Goal: Task Accomplishment & Management: Manage account settings

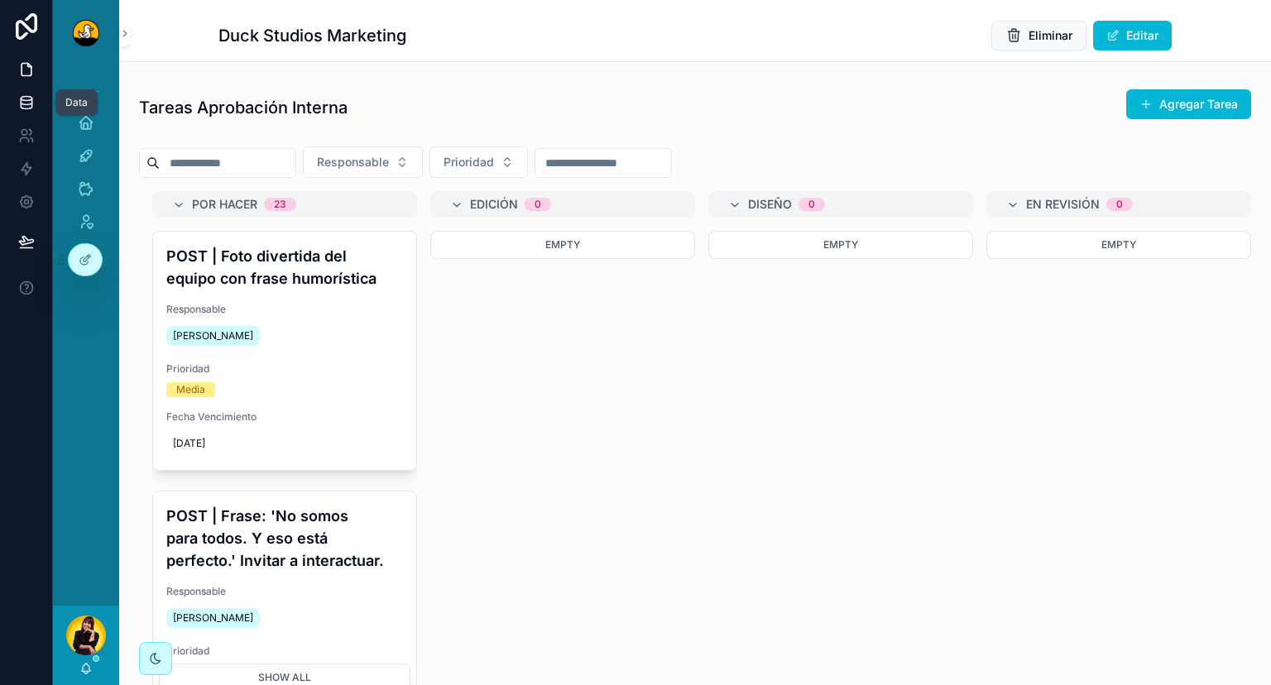
click at [27, 108] on icon at bounding box center [26, 102] width 17 height 17
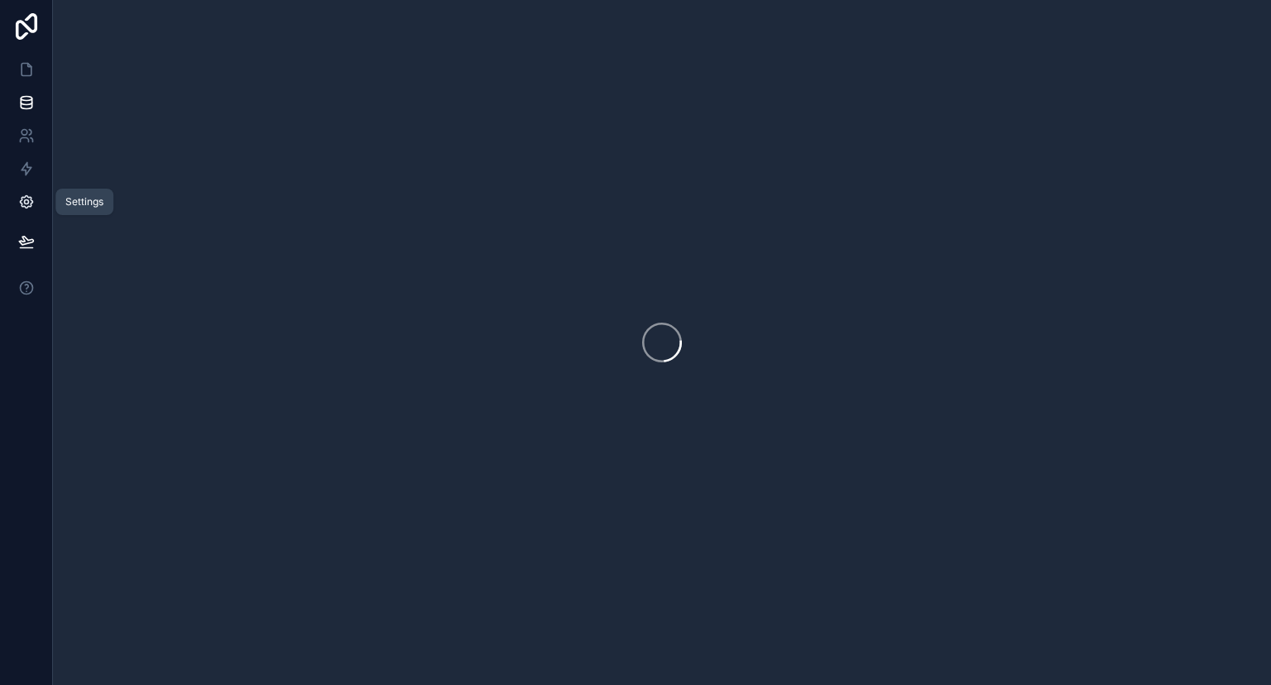
click at [22, 204] on icon at bounding box center [26, 202] width 17 height 17
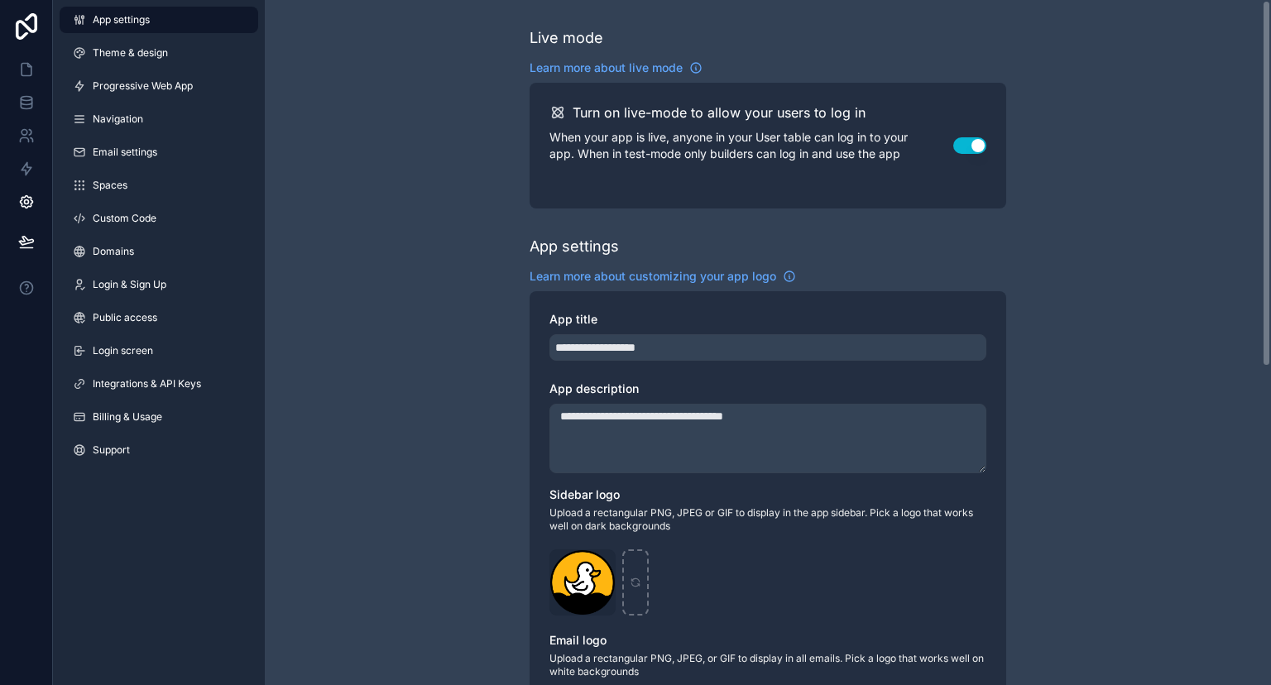
click at [199, 205] on div "App settings Theme & design Progressive Web App Navigation Email settings Space…" at bounding box center [159, 238] width 212 height 477
click at [192, 209] on link "Custom Code" at bounding box center [159, 218] width 199 height 26
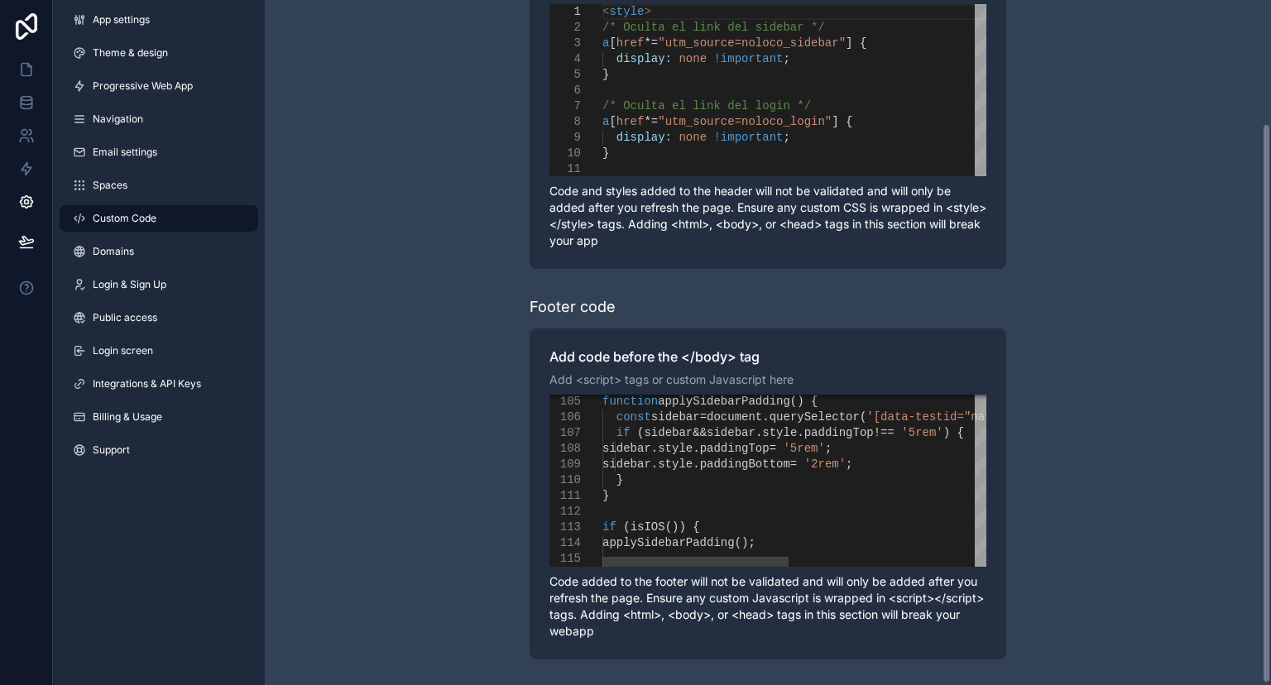
scroll to position [151, 0]
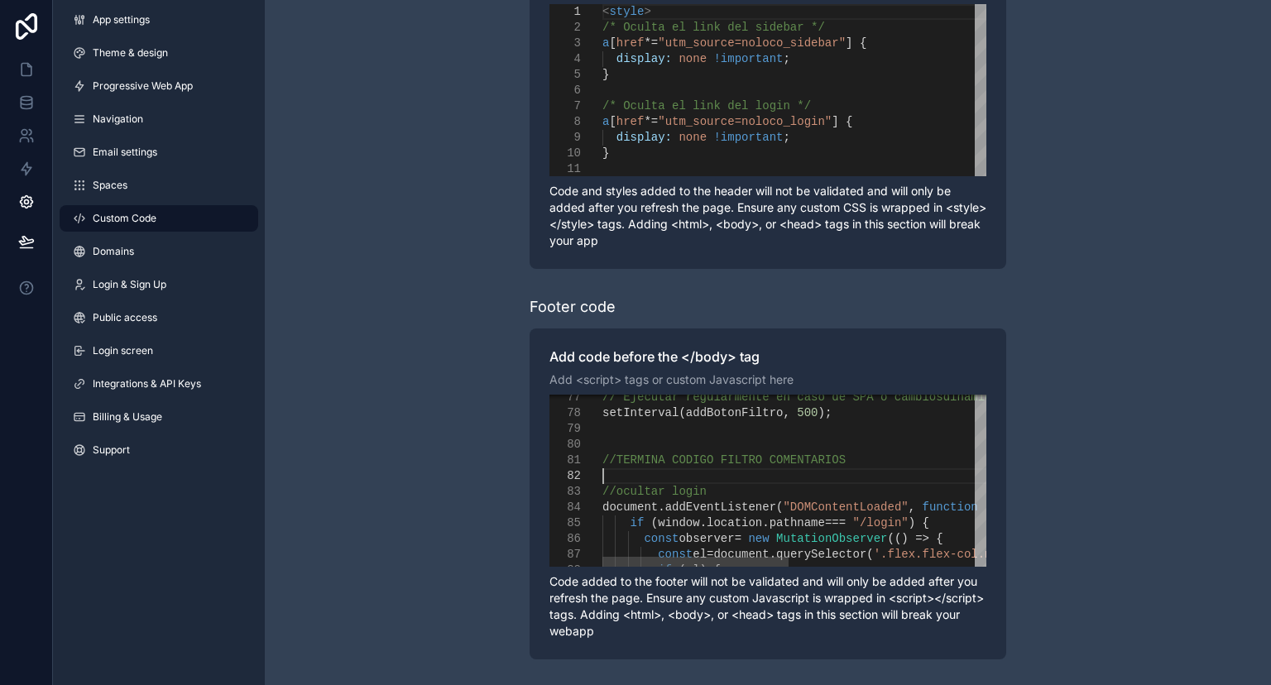
click at [681, 480] on div "scrollable content" at bounding box center [998, 476] width 790 height 16
click at [604, 512] on span "document" at bounding box center [630, 507] width 55 height 13
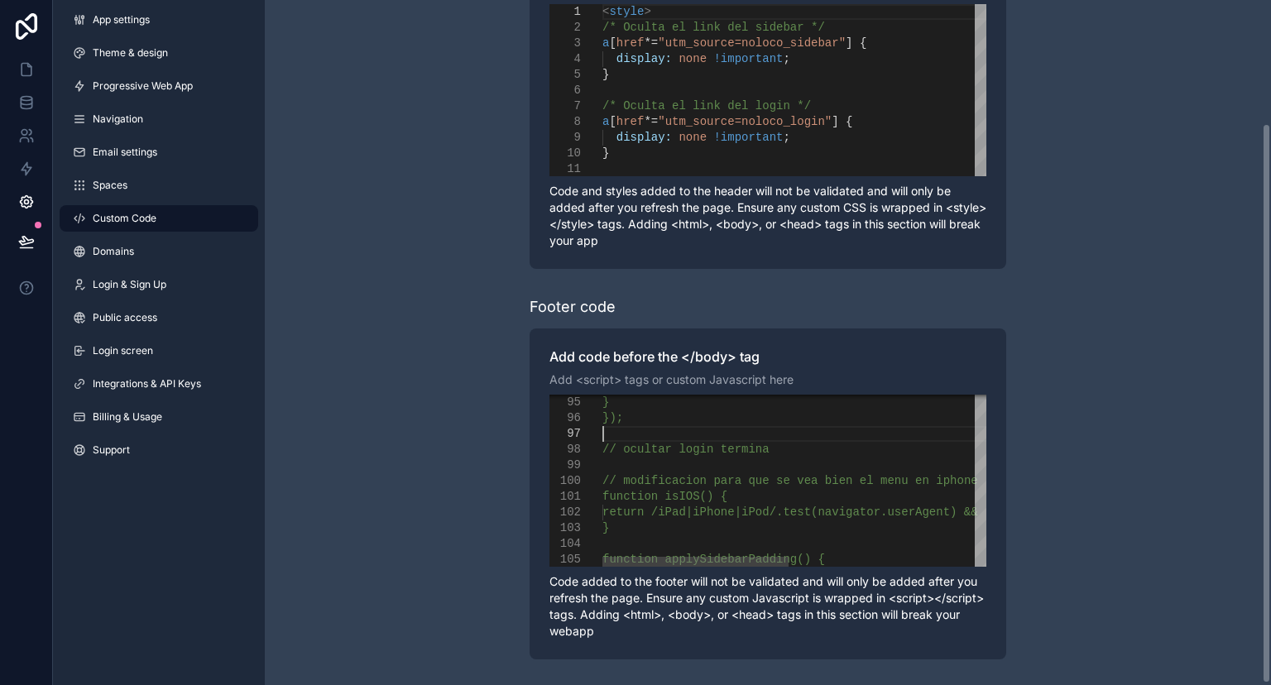
click at [708, 430] on div "scrollable content" at bounding box center [998, 434] width 790 height 16
click at [717, 417] on div "});" at bounding box center [998, 419] width 790 height 16
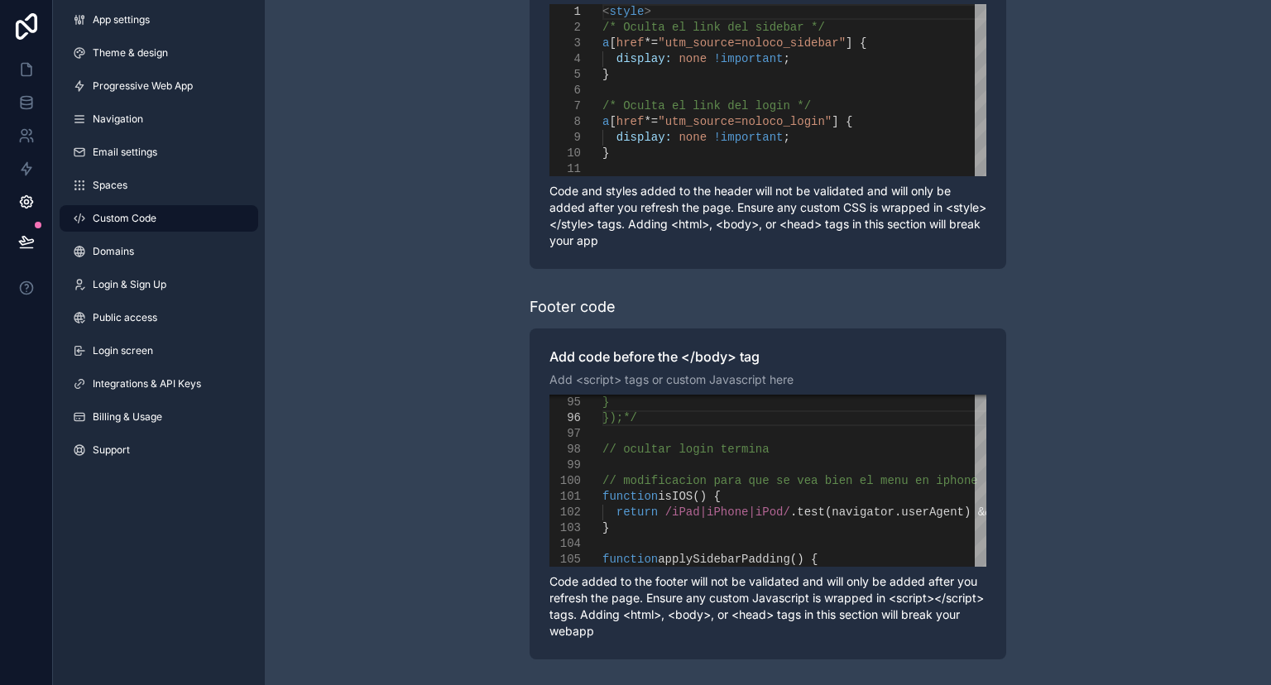
click at [1112, 452] on div "**********" at bounding box center [768, 268] width 1006 height 838
click at [20, 237] on icon at bounding box center [26, 241] width 17 height 17
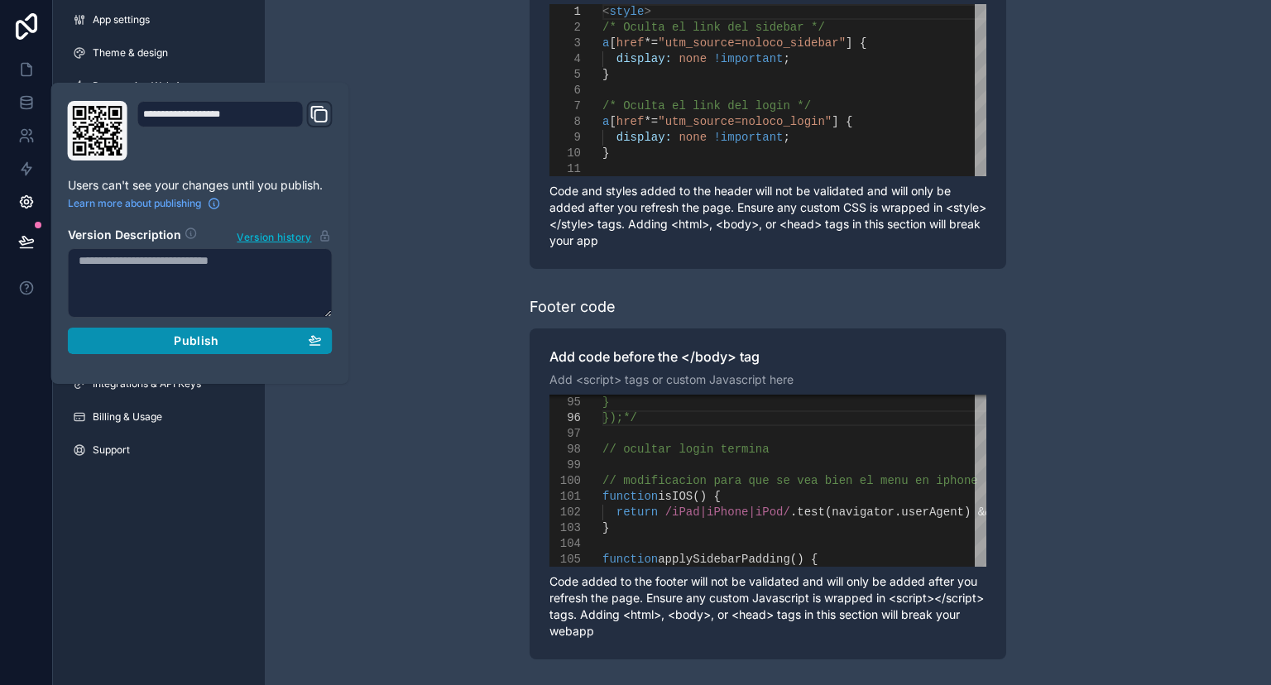
click at [210, 339] on span "Publish" at bounding box center [196, 341] width 45 height 15
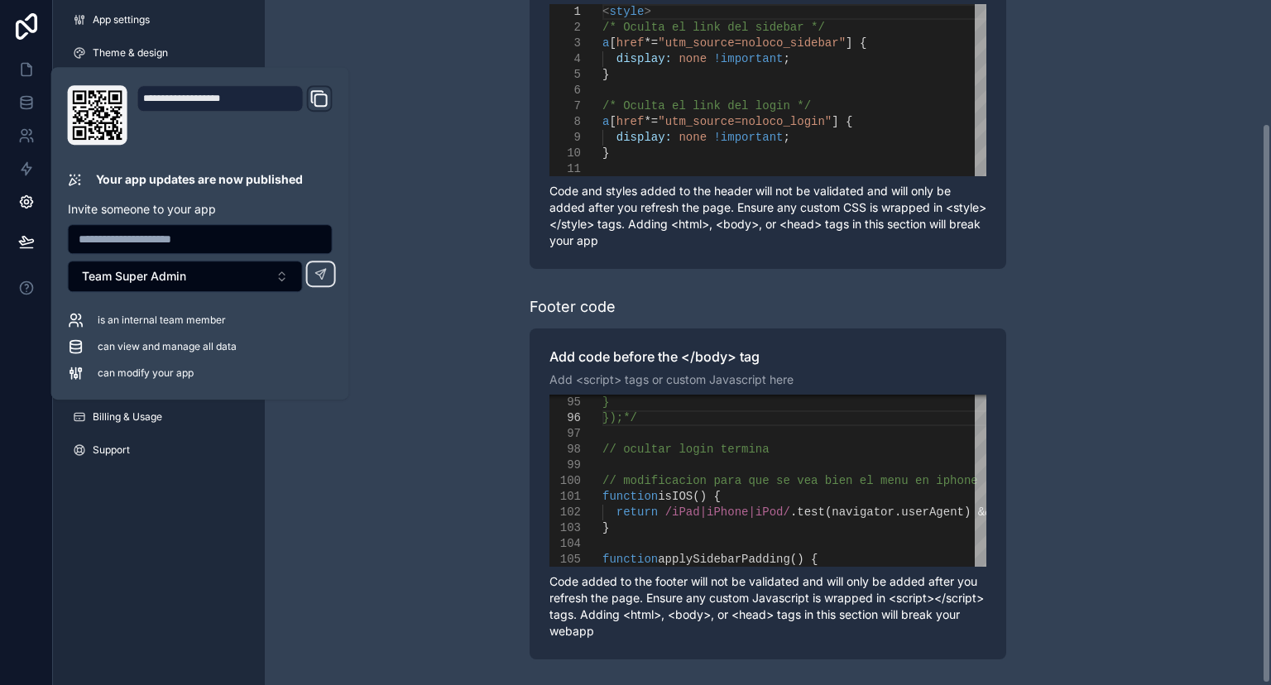
click at [394, 233] on div "**********" at bounding box center [768, 268] width 1006 height 838
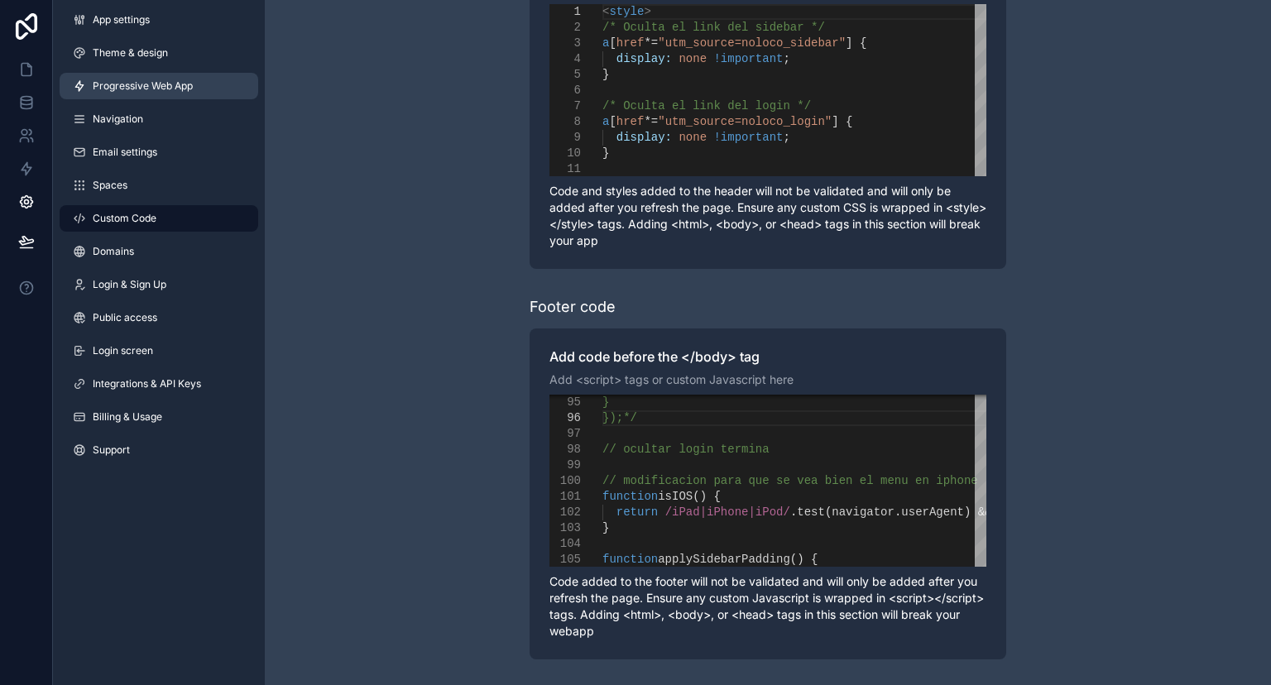
click at [119, 83] on span "Progressive Web App" at bounding box center [143, 85] width 100 height 13
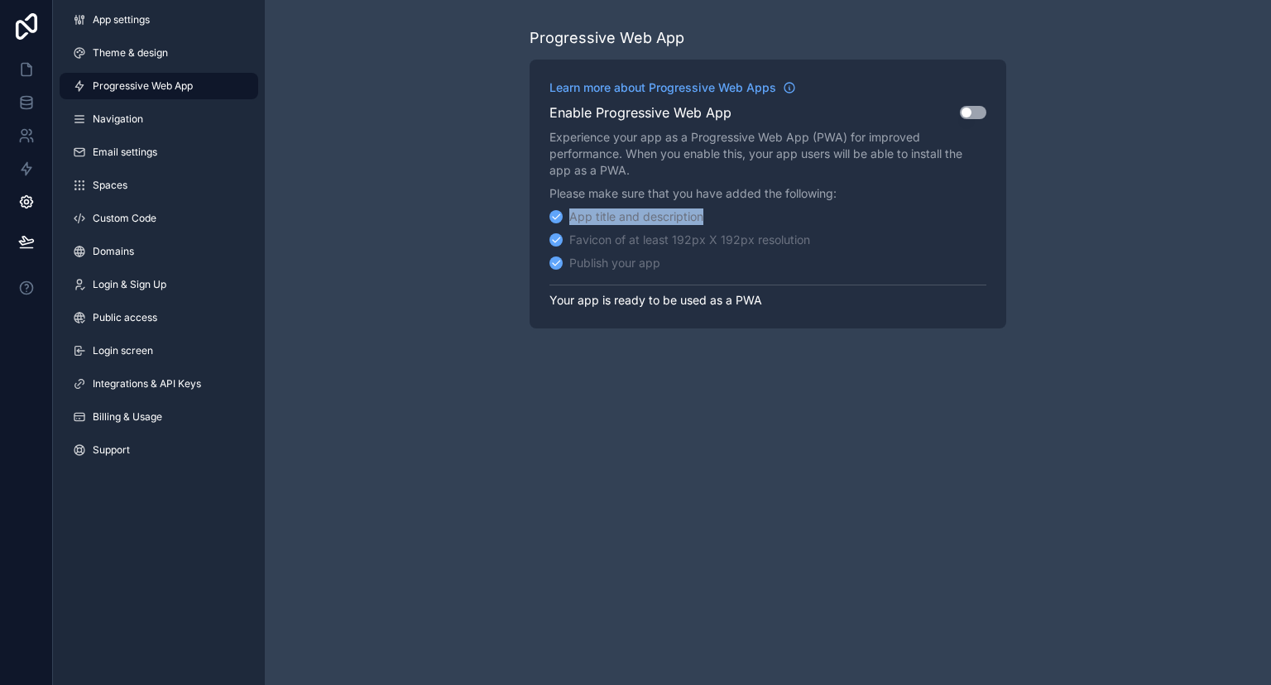
drag, startPoint x: 685, startPoint y: 267, endPoint x: 568, endPoint y: 216, distance: 128.2
click at [568, 216] on div "App title and description Favicon of at least 192px X 192px resolution Publish …" at bounding box center [768, 240] width 437 height 63
click at [568, 216] on div "App title and description" at bounding box center [627, 217] width 154 height 17
click at [978, 112] on button "Use setting" at bounding box center [973, 112] width 26 height 13
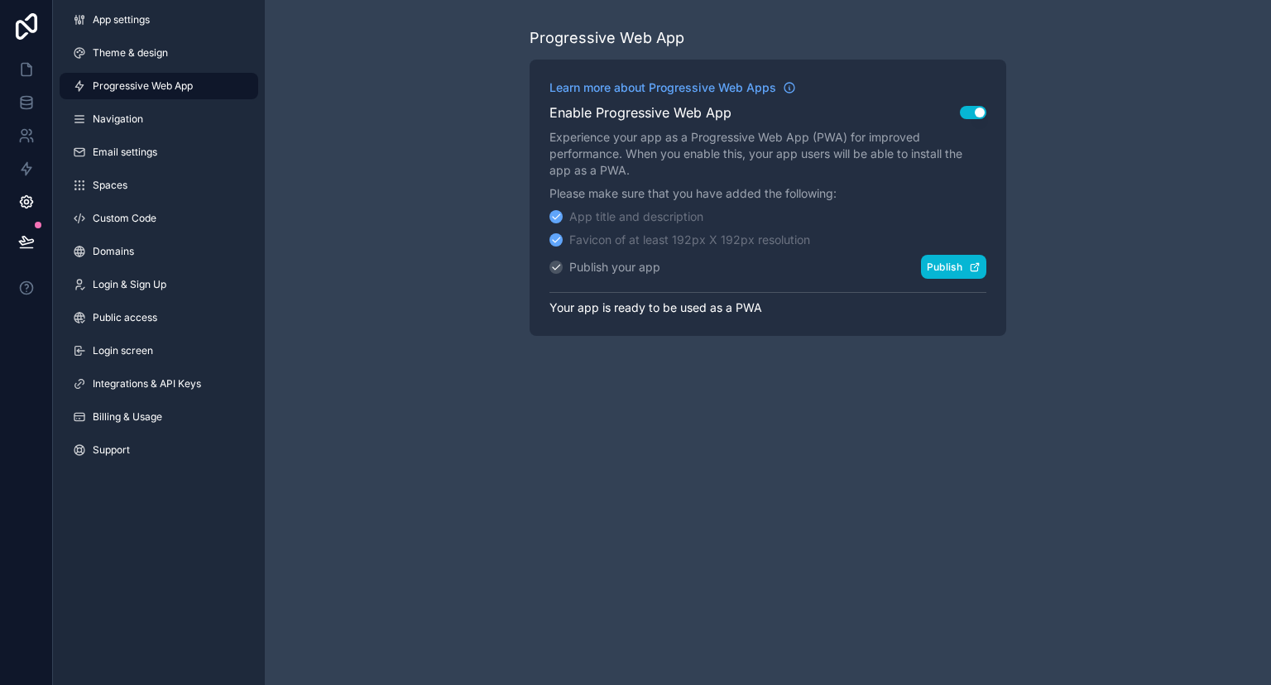
click at [943, 271] on button "Publish" at bounding box center [953, 267] width 65 height 24
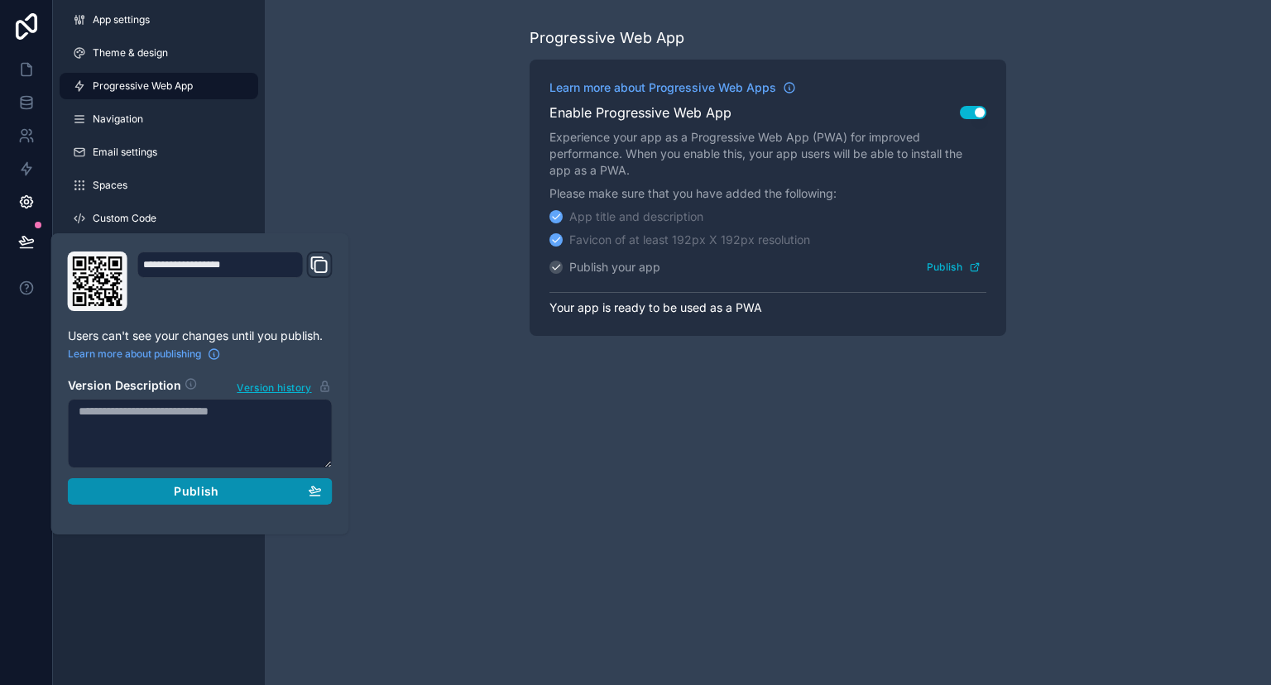
click at [230, 494] on div "Publish" at bounding box center [200, 491] width 243 height 15
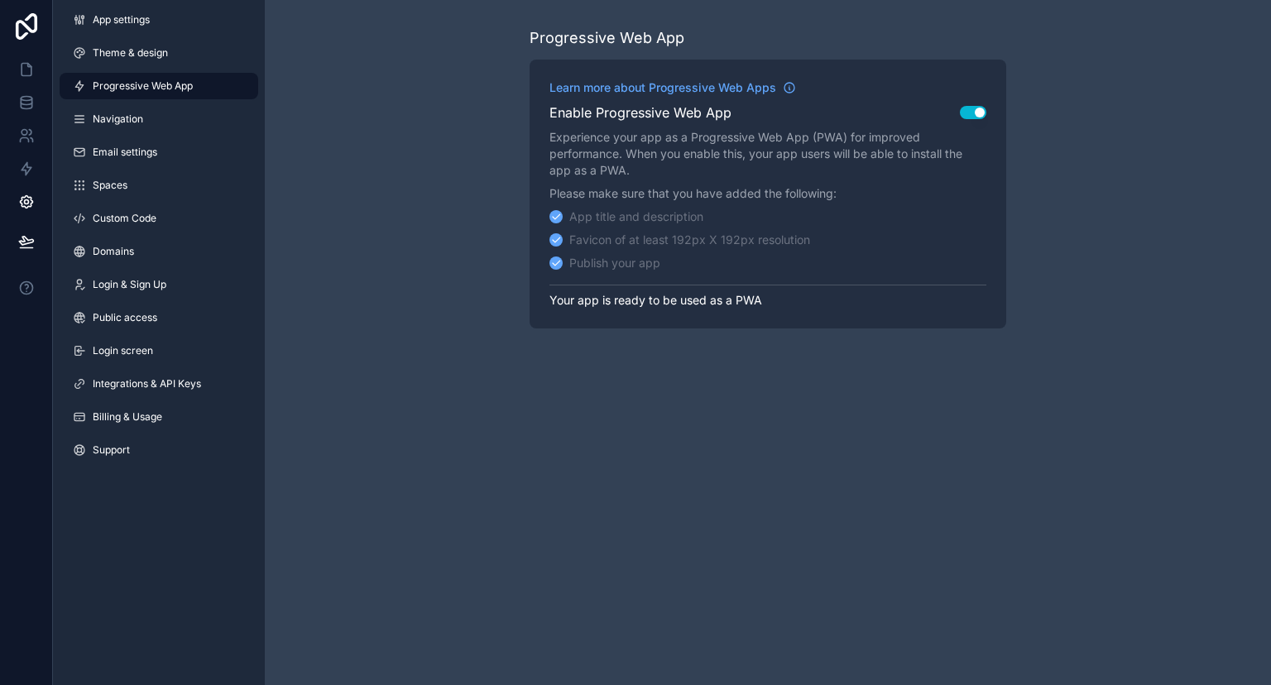
click at [772, 358] on div "Progressive Web App Learn more about Progressive Web Apps Enable Progressive We…" at bounding box center [768, 342] width 1006 height 685
drag, startPoint x: 800, startPoint y: 306, endPoint x: 556, endPoint y: 216, distance: 259.5
click at [556, 216] on div "Learn more about Progressive Web Apps Enable Progressive Web App Use setting Ex…" at bounding box center [768, 194] width 477 height 269
click at [608, 224] on div "App title and description" at bounding box center [636, 217] width 134 height 17
drag, startPoint x: 574, startPoint y: 217, endPoint x: 727, endPoint y: 220, distance: 152.3
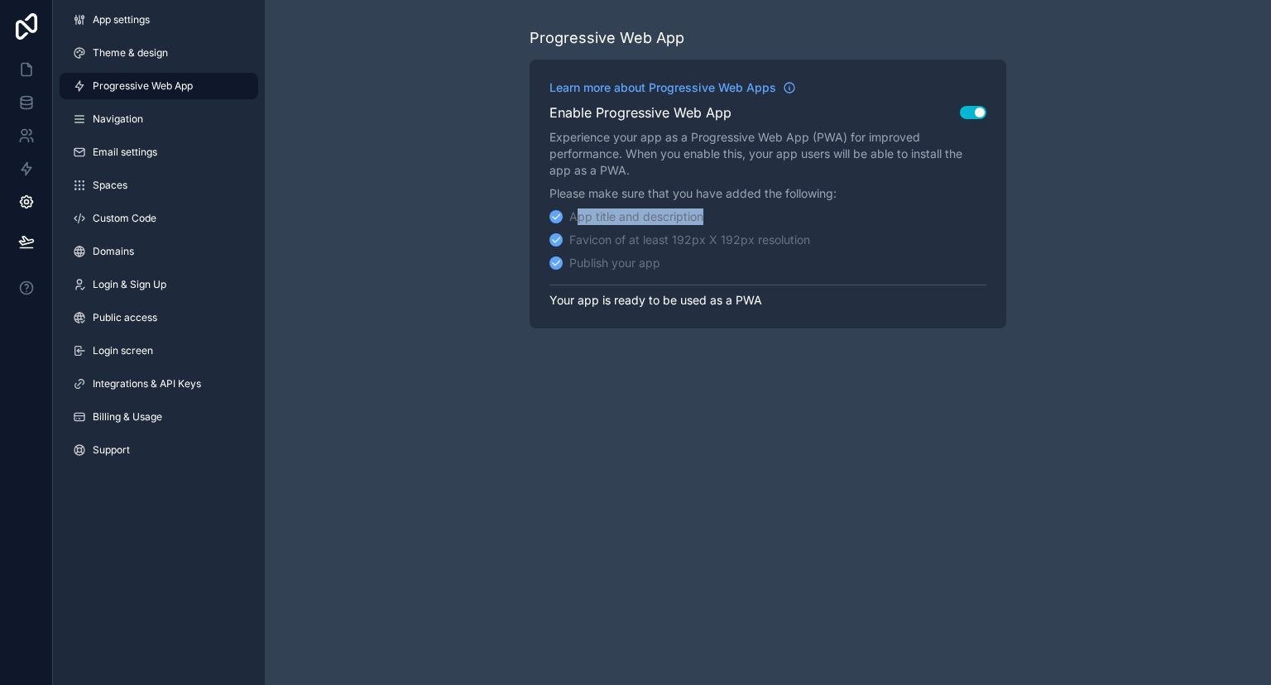
click at [727, 220] on div "App title and description" at bounding box center [768, 217] width 437 height 17
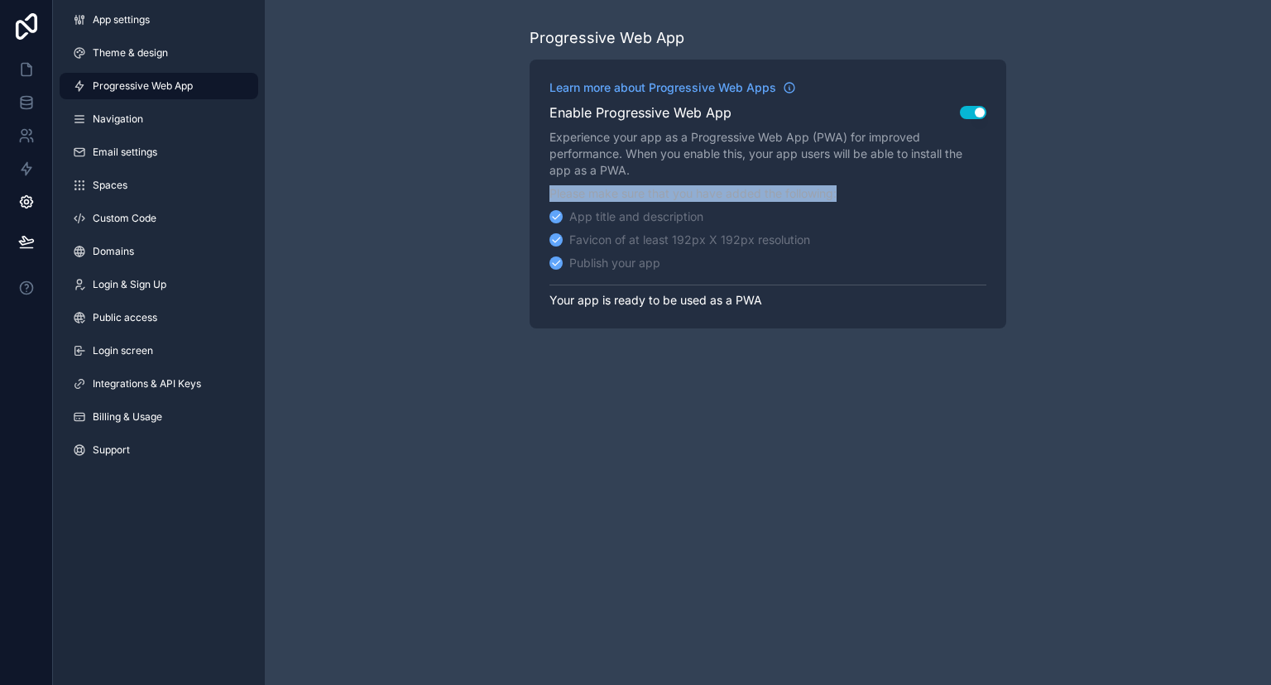
drag, startPoint x: 727, startPoint y: 220, endPoint x: 551, endPoint y: 191, distance: 177.8
click at [551, 191] on div "Learn more about Progressive Web Apps Enable Progressive Web App Use setting Ex…" at bounding box center [768, 194] width 477 height 269
click at [551, 191] on p "Please make sure that you have added the following:" at bounding box center [768, 193] width 437 height 17
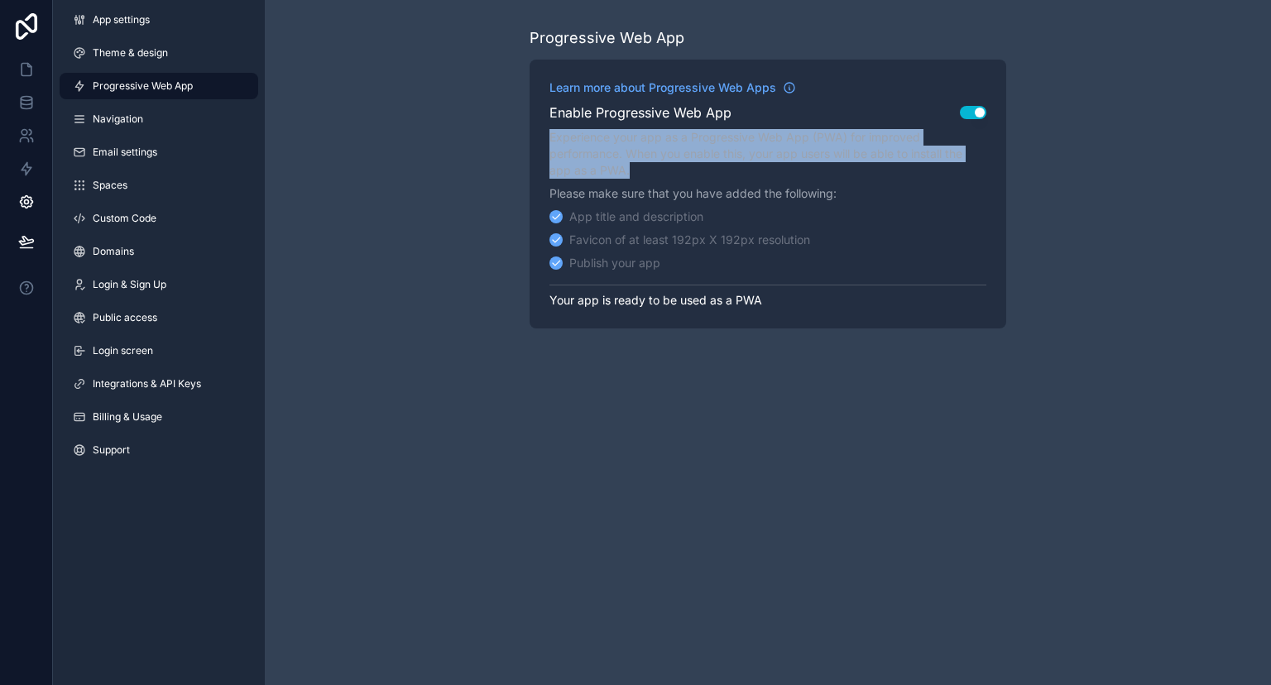
drag, startPoint x: 553, startPoint y: 138, endPoint x: 763, endPoint y: 190, distance: 216.4
click at [763, 190] on div "Learn more about Progressive Web Apps Enable Progressive Web App Use setting Ex…" at bounding box center [768, 194] width 477 height 269
click at [763, 190] on p "Please make sure that you have added the following:" at bounding box center [768, 193] width 437 height 17
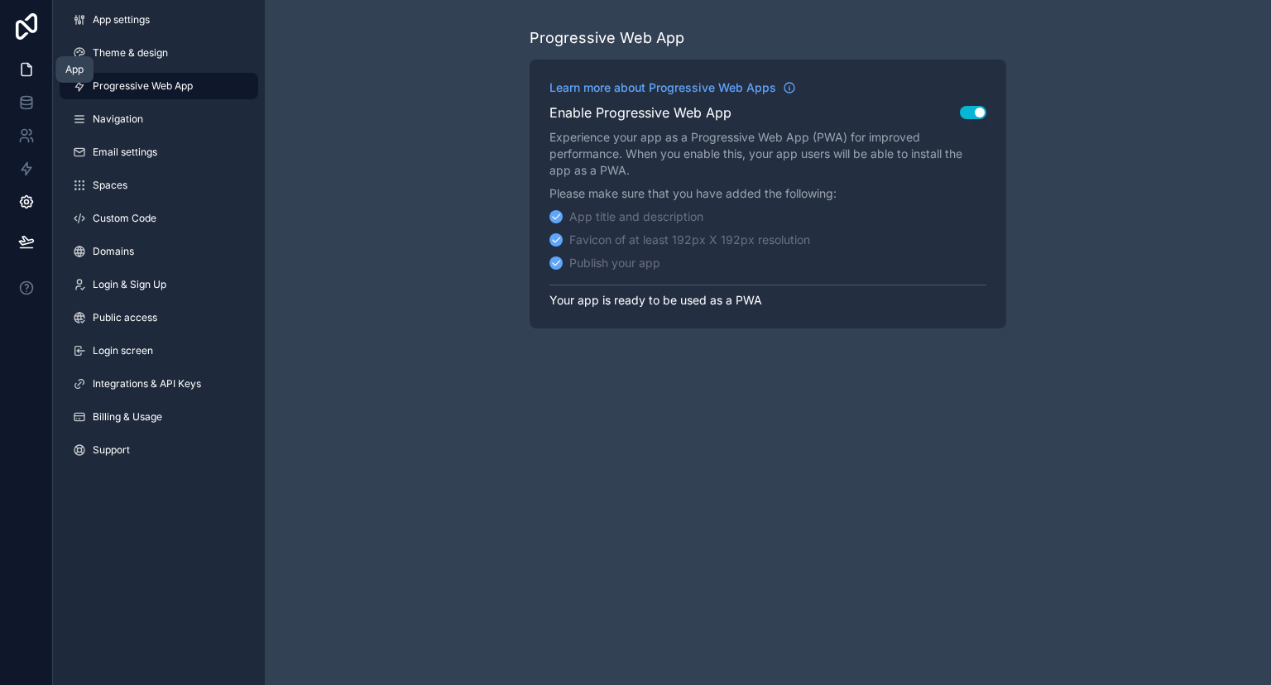
click at [29, 69] on icon at bounding box center [26, 69] width 17 height 17
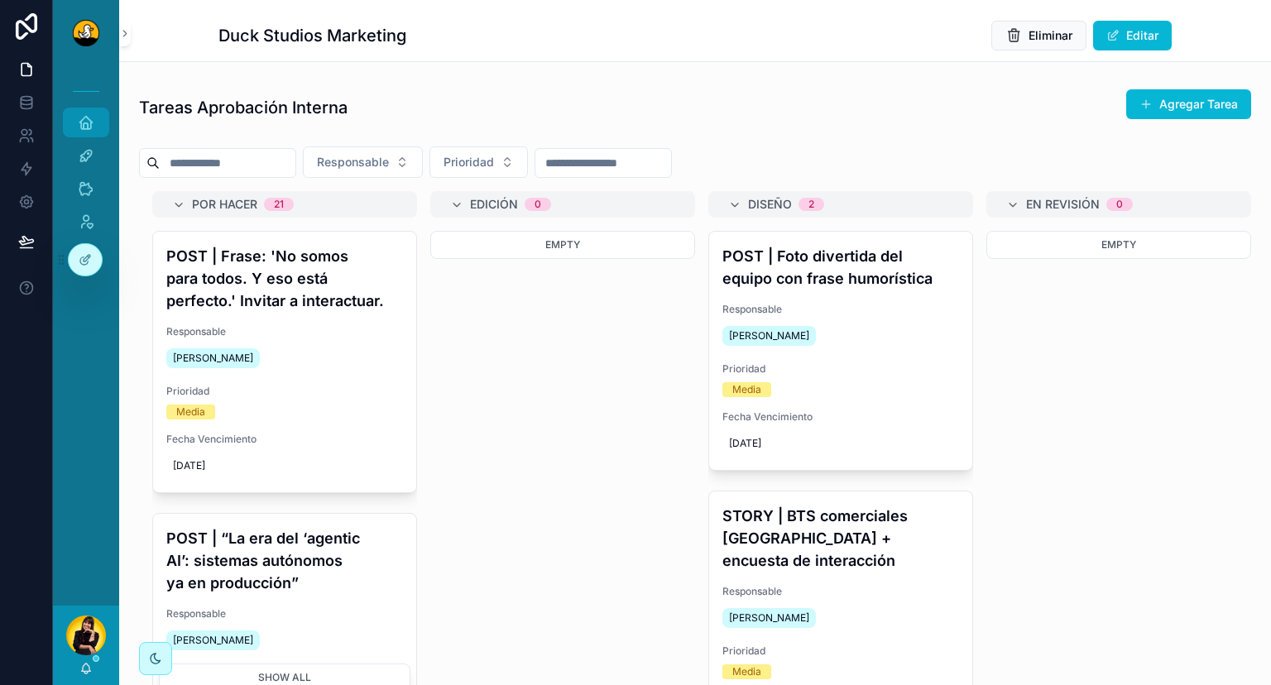
click at [87, 131] on div "Inicio" at bounding box center [86, 122] width 26 height 26
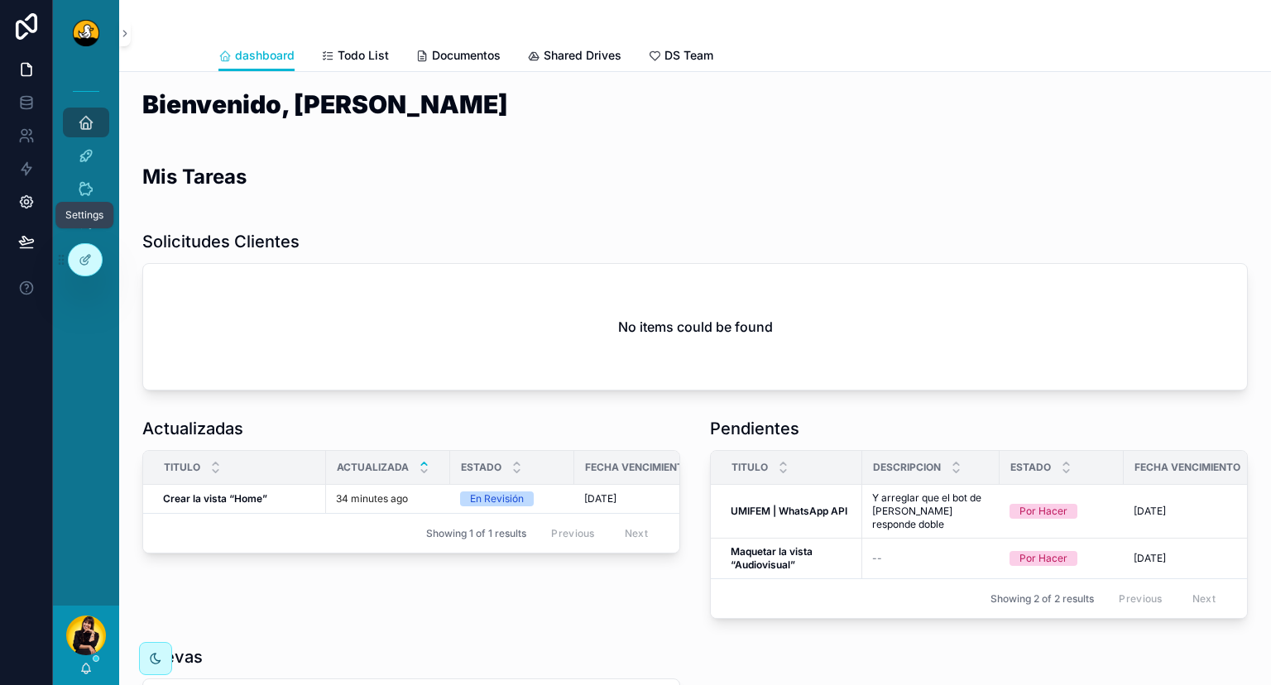
click at [30, 204] on icon at bounding box center [26, 202] width 17 height 17
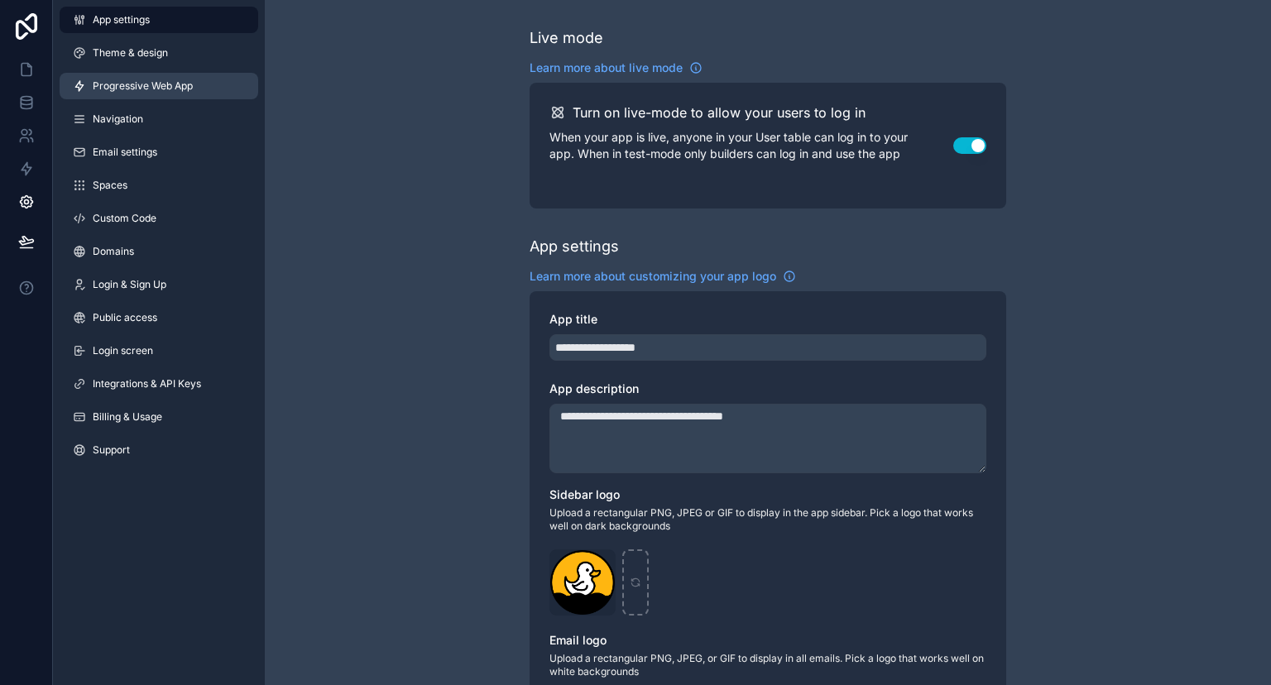
click at [161, 84] on span "Progressive Web App" at bounding box center [143, 85] width 100 height 13
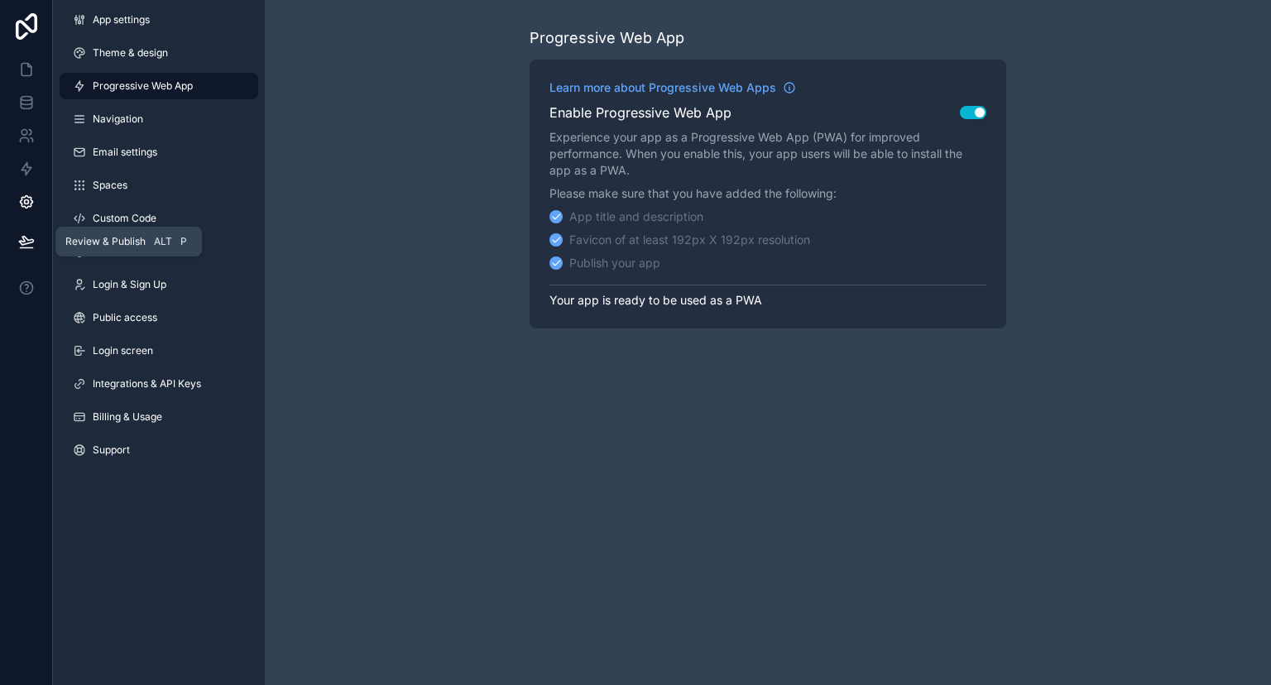
click at [26, 248] on icon at bounding box center [26, 248] width 12 height 0
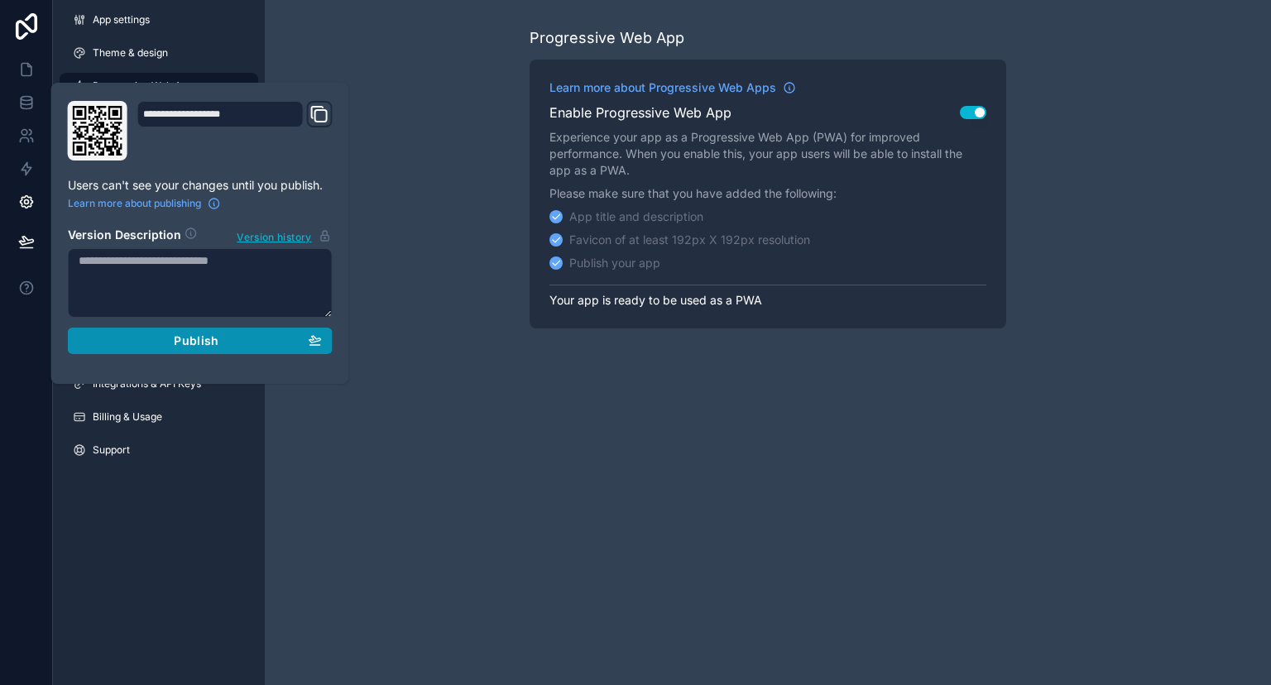
click at [176, 348] on button "Publish" at bounding box center [200, 341] width 265 height 26
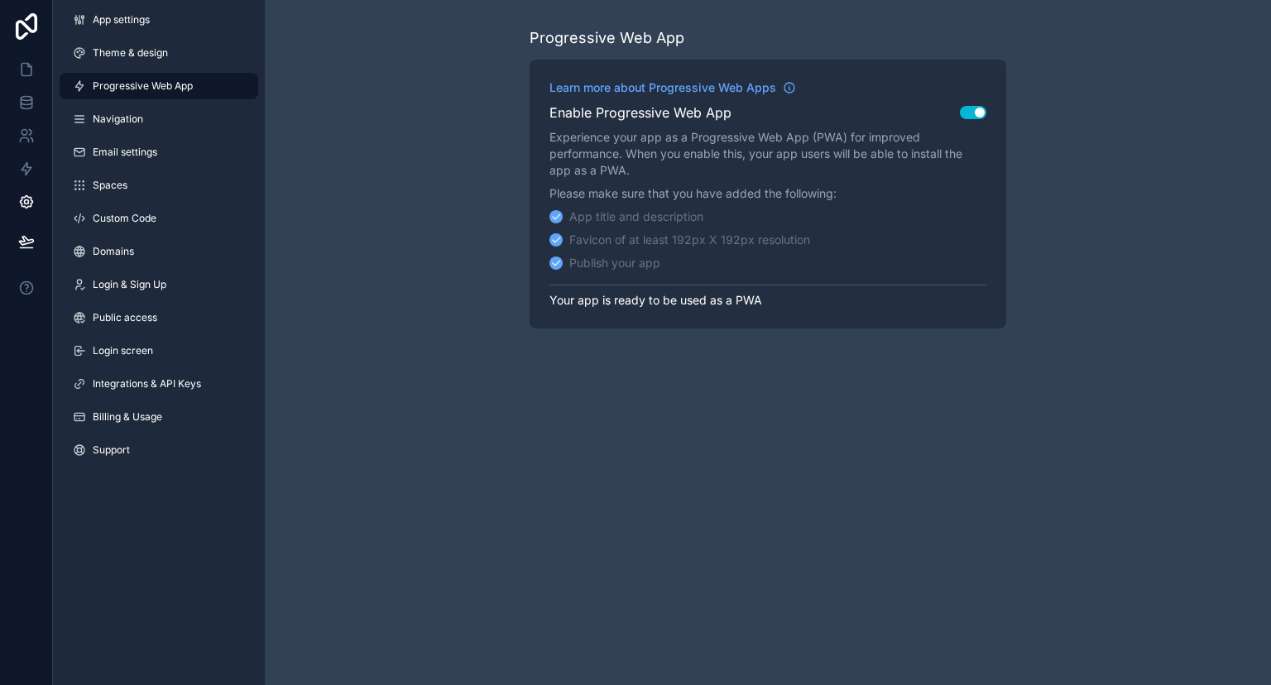
click at [398, 238] on div "Progressive Web App Learn more about Progressive Web Apps Enable Progressive We…" at bounding box center [768, 177] width 1006 height 355
click at [25, 78] on icon at bounding box center [26, 69] width 17 height 17
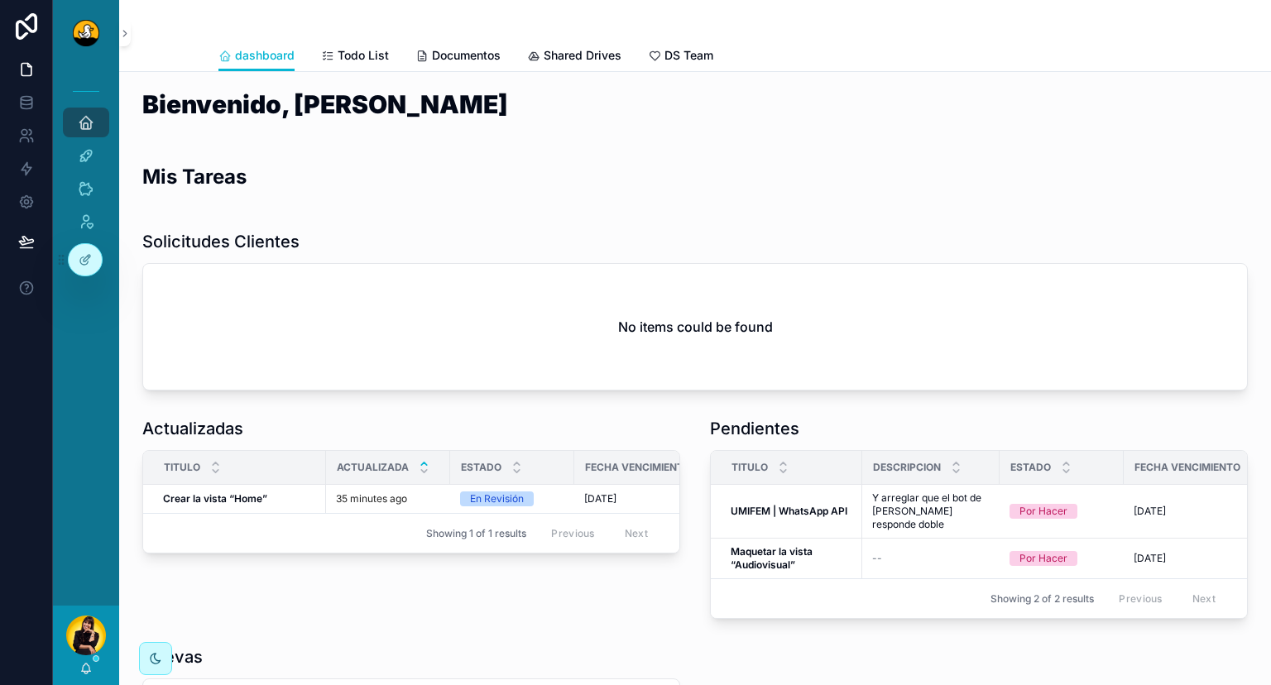
click at [84, 676] on div "[PERSON_NAME]" at bounding box center [86, 645] width 66 height 79
click at [89, 663] on icon "scrollable content" at bounding box center [85, 668] width 13 height 13
click at [526, 252] on div "Solicitudes Clientes" at bounding box center [695, 241] width 1106 height 23
click at [94, 217] on div "Admin" at bounding box center [86, 222] width 26 height 26
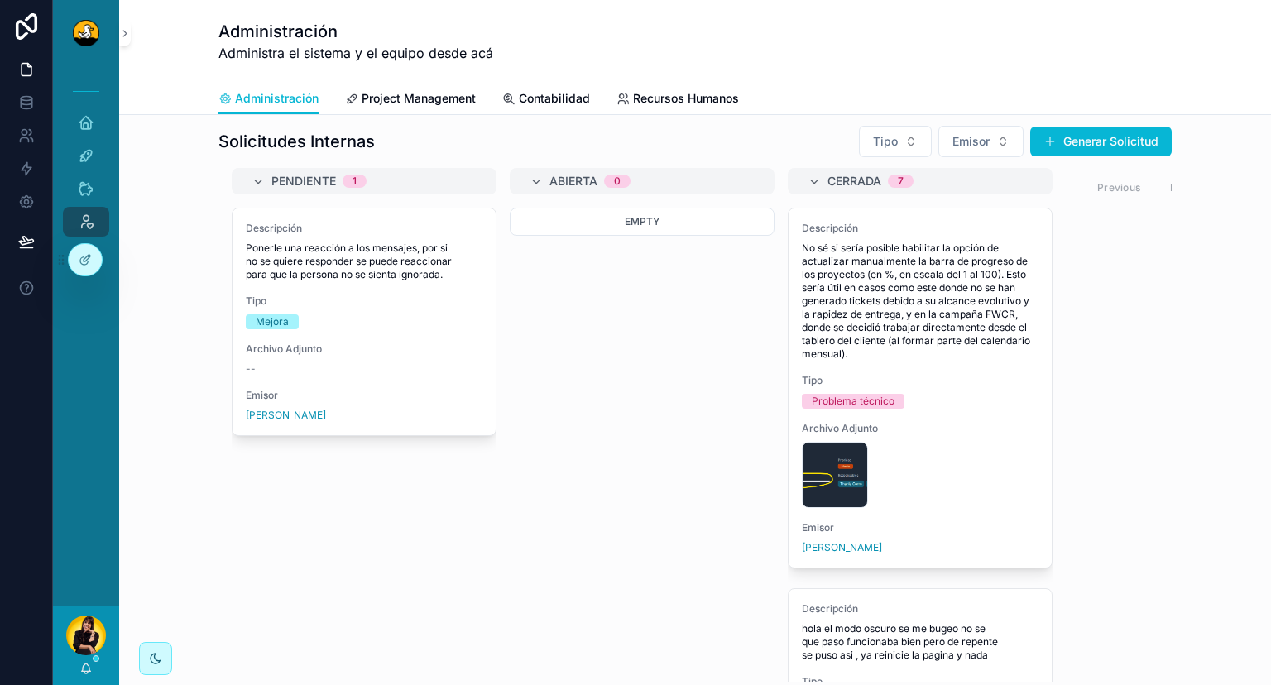
scroll to position [205, 0]
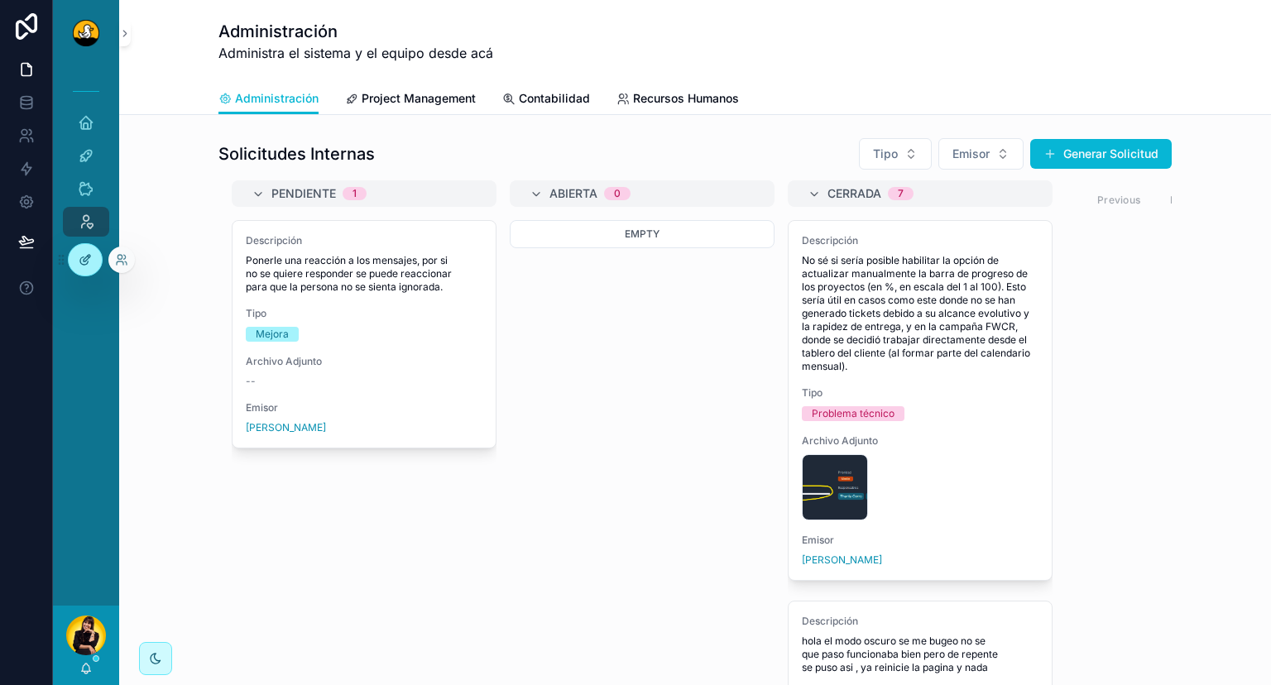
click at [91, 261] on icon at bounding box center [85, 259] width 13 height 13
